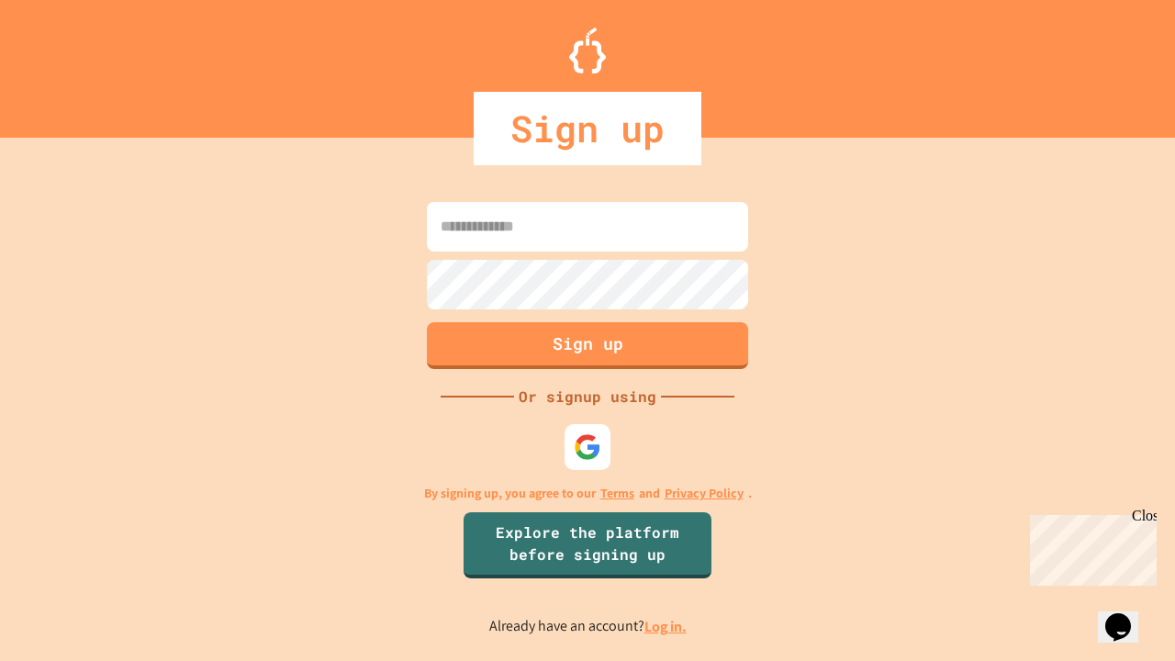
click at [667, 626] on link "Log in." at bounding box center [666, 626] width 42 height 19
